Goal: Transaction & Acquisition: Obtain resource

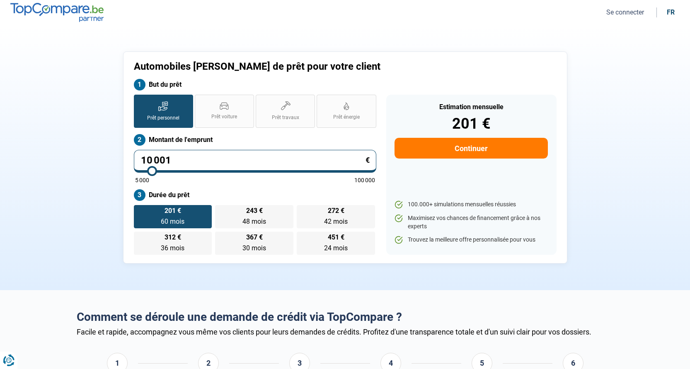
drag, startPoint x: 179, startPoint y: 158, endPoint x: 116, endPoint y: 154, distance: 63.2
click at [116, 154] on div "Automobiles [PERSON_NAME] de prêt pour votre client But du prêt Prêt personnel …" at bounding box center [345, 157] width 547 height 212
type input "0"
type input "5000"
type input "5"
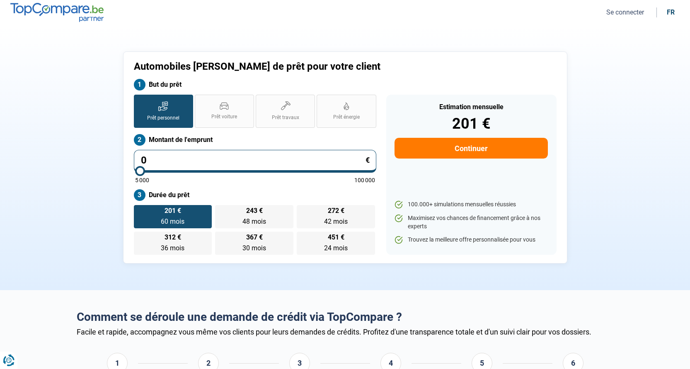
type input "5000"
type input "50"
type input "5000"
type input "500"
type input "5000"
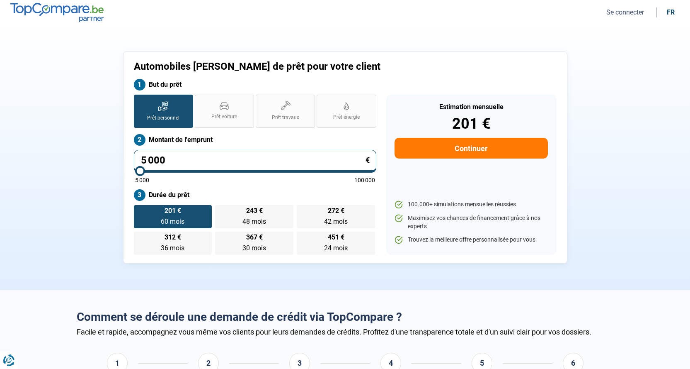
type input "5 000"
radio input "true"
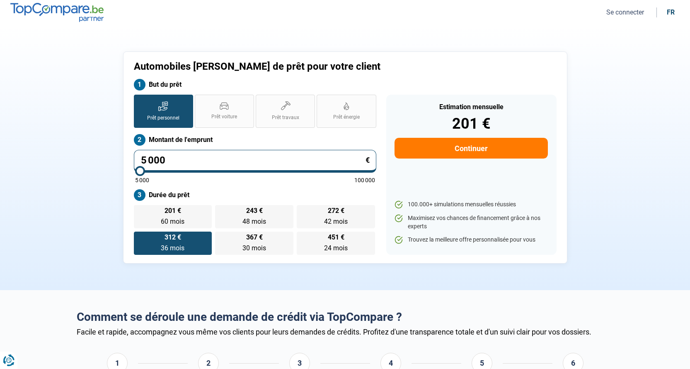
click at [93, 188] on div "Automobiles [PERSON_NAME] de prêt pour votre client But du prêt Prêt personnel …" at bounding box center [345, 157] width 547 height 212
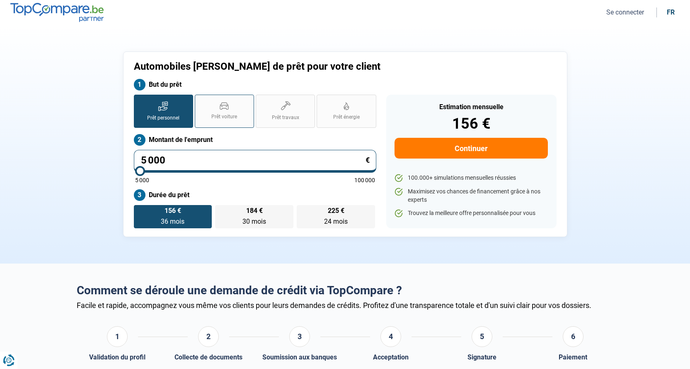
click at [211, 98] on label "Prêt voiture" at bounding box center [224, 111] width 59 height 33
click at [200, 98] on input "Prêt voiture" at bounding box center [197, 97] width 5 height 5
radio input "true"
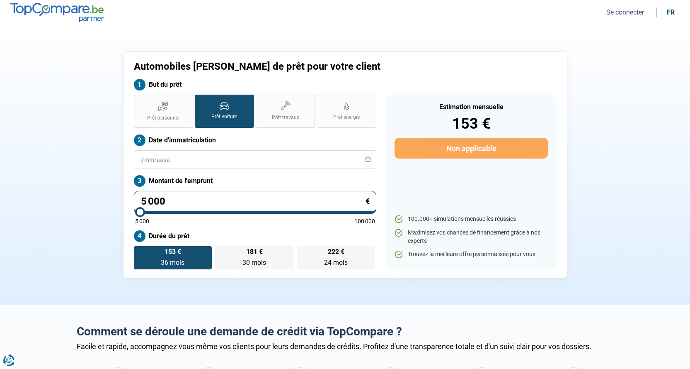
click at [241, 119] on label "Prêt voiture" at bounding box center [224, 111] width 59 height 33
click at [200, 100] on input "Prêt voiture" at bounding box center [197, 97] width 5 height 5
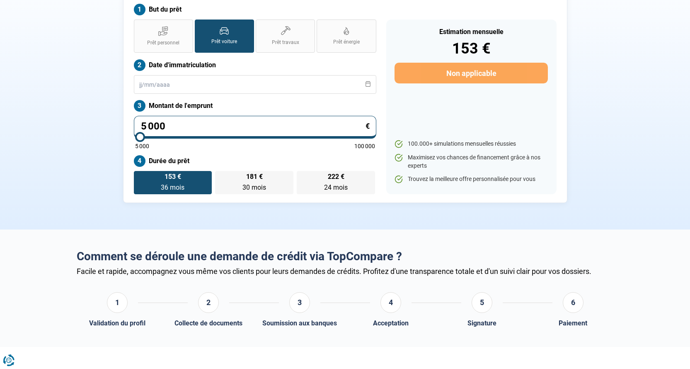
scroll to position [83, 0]
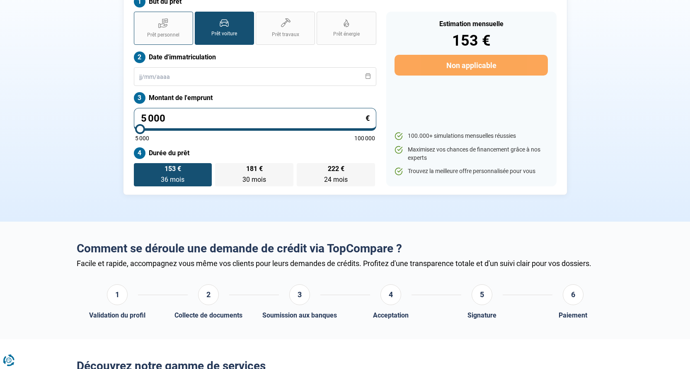
click at [163, 24] on icon at bounding box center [163, 26] width 9 height 4
click at [139, 17] on input "Prêt personnel" at bounding box center [136, 14] width 5 height 5
radio input "true"
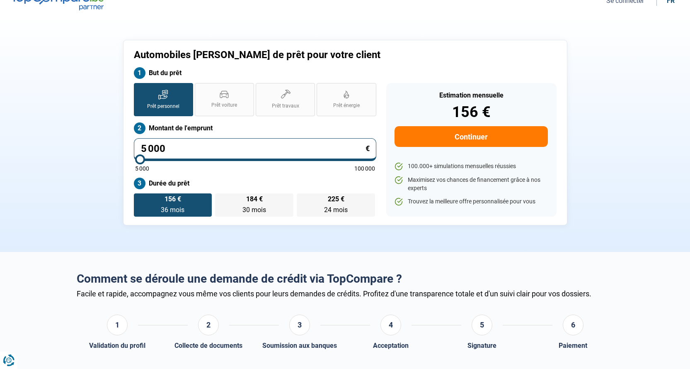
scroll to position [0, 0]
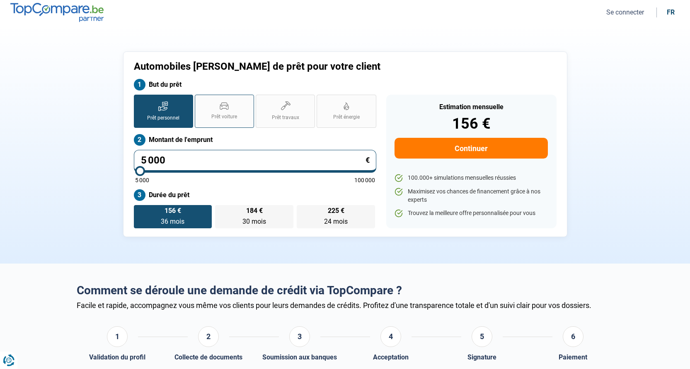
click at [230, 109] on label "Prêt voiture" at bounding box center [224, 111] width 59 height 33
click at [200, 100] on input "Prêt voiture" at bounding box center [197, 97] width 5 height 5
radio input "true"
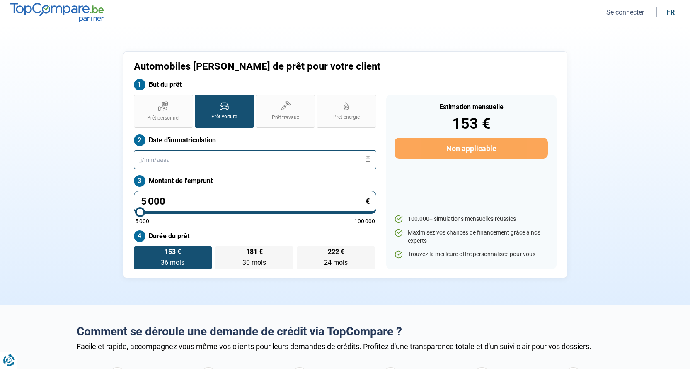
click at [140, 160] on input "text" at bounding box center [255, 159] width 243 height 19
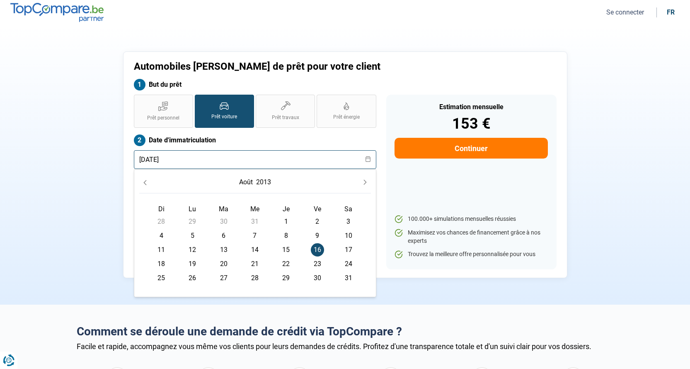
type input "[DATE]"
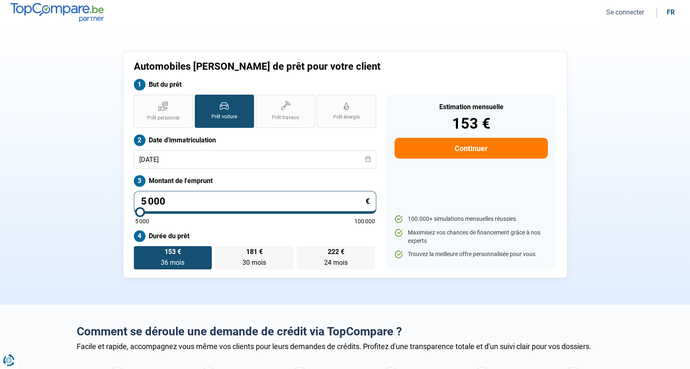
click at [46, 231] on section "Automobiles [PERSON_NAME] de prêt pour votre client But du prêt Prêt personnel …" at bounding box center [345, 164] width 690 height 279
click at [264, 257] on label "181 € 30 mois 30 mois" at bounding box center [254, 257] width 78 height 23
click at [221, 251] on input "181 € 30 mois 30 mois" at bounding box center [217, 248] width 5 height 5
radio input "true"
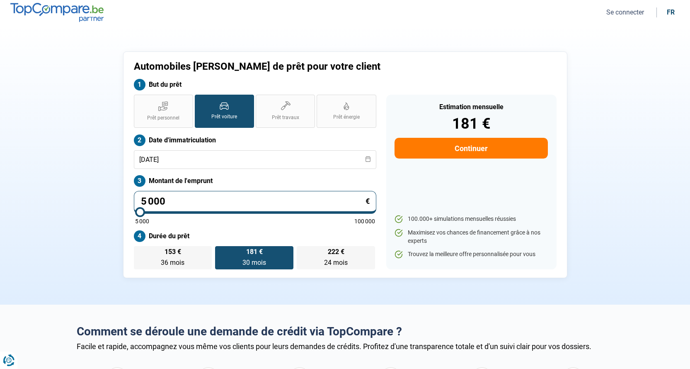
drag, startPoint x: 126, startPoint y: 191, endPoint x: 113, endPoint y: 190, distance: 13.0
click at [113, 190] on div "Automobiles [PERSON_NAME] de prêt pour votre client But du prêt Prêt personnel …" at bounding box center [345, 164] width 547 height 226
type input "0"
type input "5000"
type input "4"
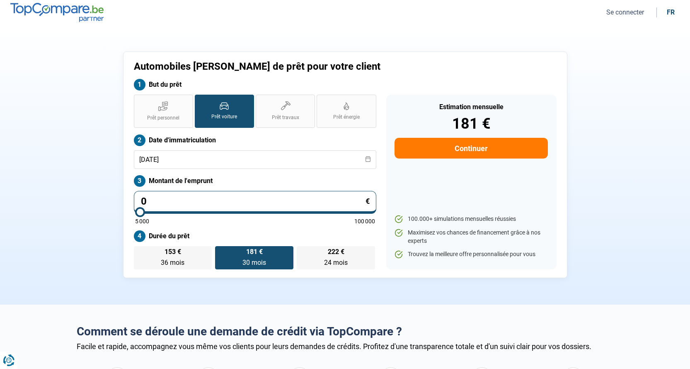
type input "5000"
type input "45"
type input "5000"
type input "450"
type input "5000"
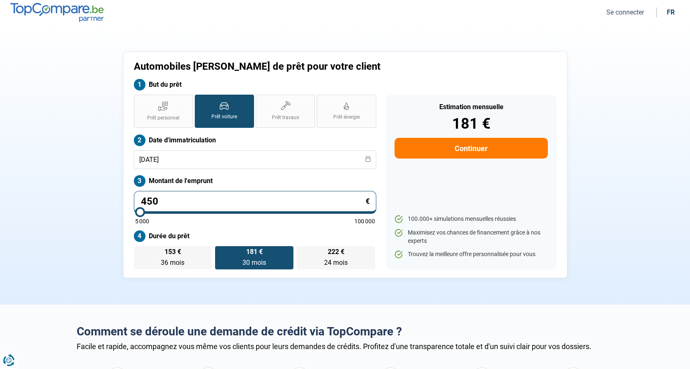
type input "4 500"
type input "5000"
type input "5 000"
type input "5000"
click at [79, 238] on div "Automobiles [PERSON_NAME] de prêt pour votre client But du prêt Prêt personnel …" at bounding box center [345, 164] width 547 height 226
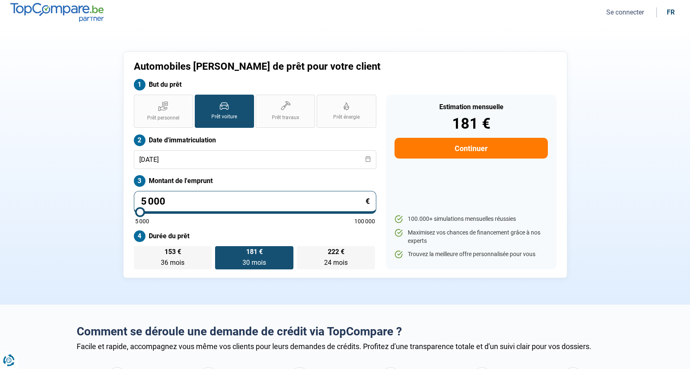
click at [216, 199] on input "5 000" at bounding box center [255, 202] width 243 height 23
click at [175, 109] on label "Prêt personnel" at bounding box center [163, 111] width 59 height 33
click at [139, 100] on input "Prêt personnel" at bounding box center [136, 97] width 5 height 5
radio input "true"
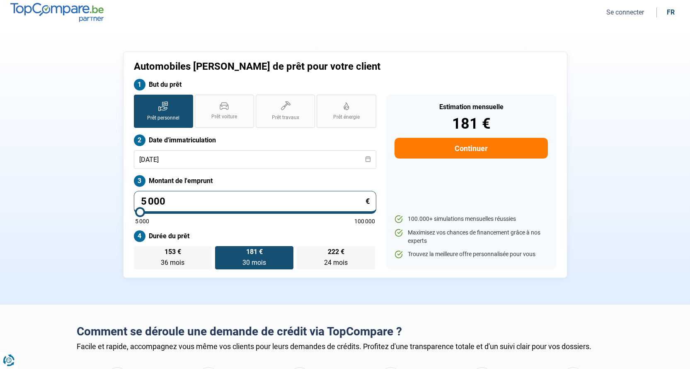
radio input "true"
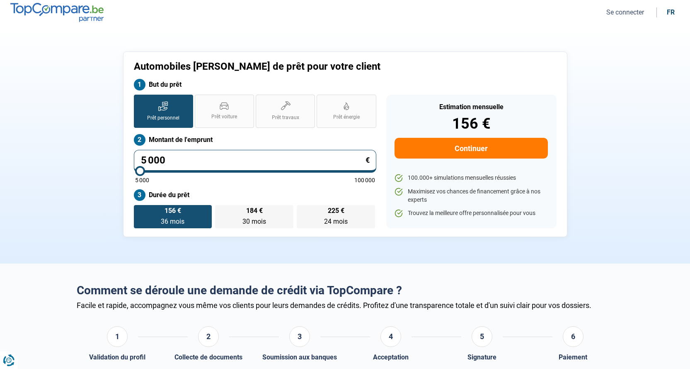
drag, startPoint x: 197, startPoint y: 164, endPoint x: 0, endPoint y: 127, distance: 200.4
click at [0, 127] on section "Automobiles [PERSON_NAME] de prêt pour votre client But du prêt Prêt personnel …" at bounding box center [345, 144] width 690 height 238
type input "0"
type input "5000"
type input "4"
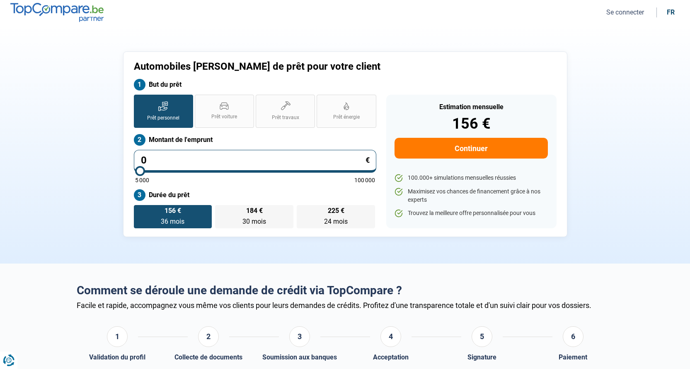
type input "5000"
type input "45"
type input "5000"
type input "450"
type input "5000"
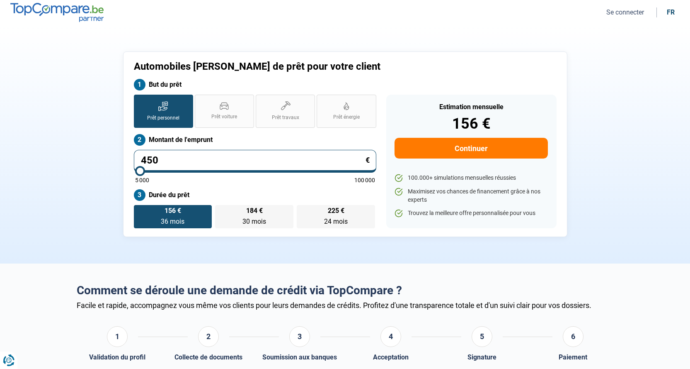
type input "4 500"
type input "5000"
type input "5 000"
type input "5000"
click at [55, 145] on section "Automobiles [PERSON_NAME] de prêt pour votre client But du prêt Prêt personnel …" at bounding box center [345, 144] width 690 height 238
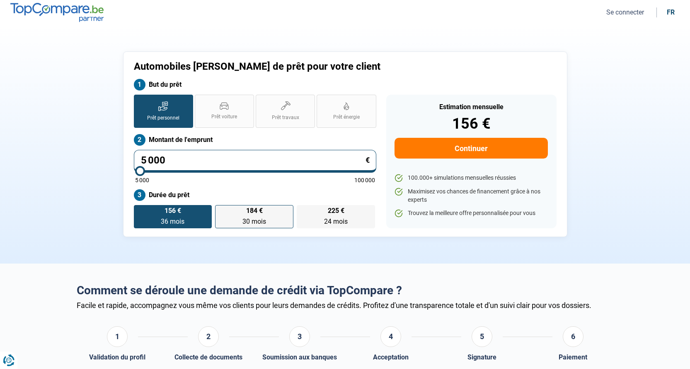
click at [254, 221] on span "30 mois" at bounding box center [255, 221] width 24 height 8
click at [221, 210] on input "184 € 30 mois 30 mois" at bounding box center [217, 207] width 5 height 5
radio input "true"
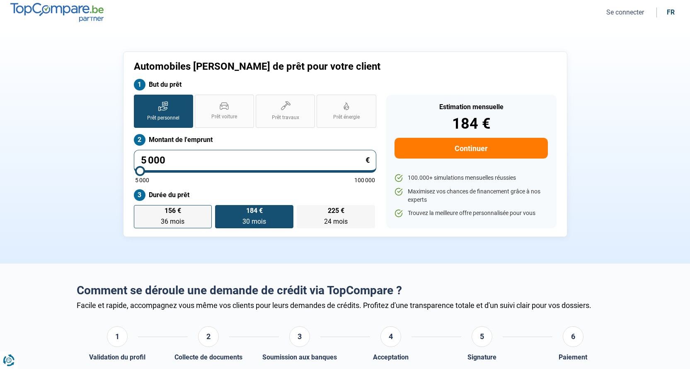
click at [188, 215] on label "156 € 36 mois 36 mois" at bounding box center [173, 216] width 78 height 23
click at [139, 210] on input "156 € 36 mois 36 mois" at bounding box center [136, 207] width 5 height 5
radio input "true"
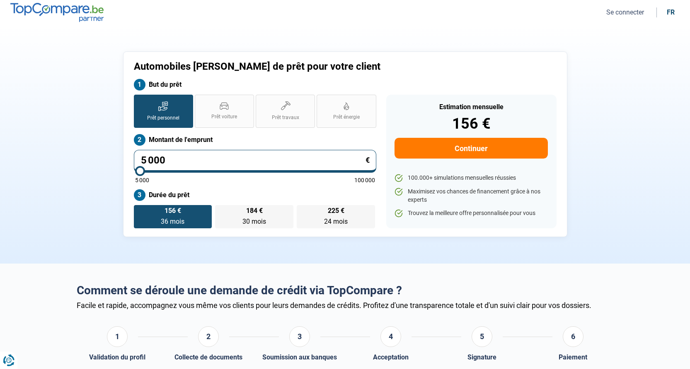
click at [411, 34] on section "Automobiles [PERSON_NAME] de prêt pour votre client But du prêt Prêt personnel …" at bounding box center [345, 144] width 690 height 238
